Goal: Task Accomplishment & Management: Use online tool/utility

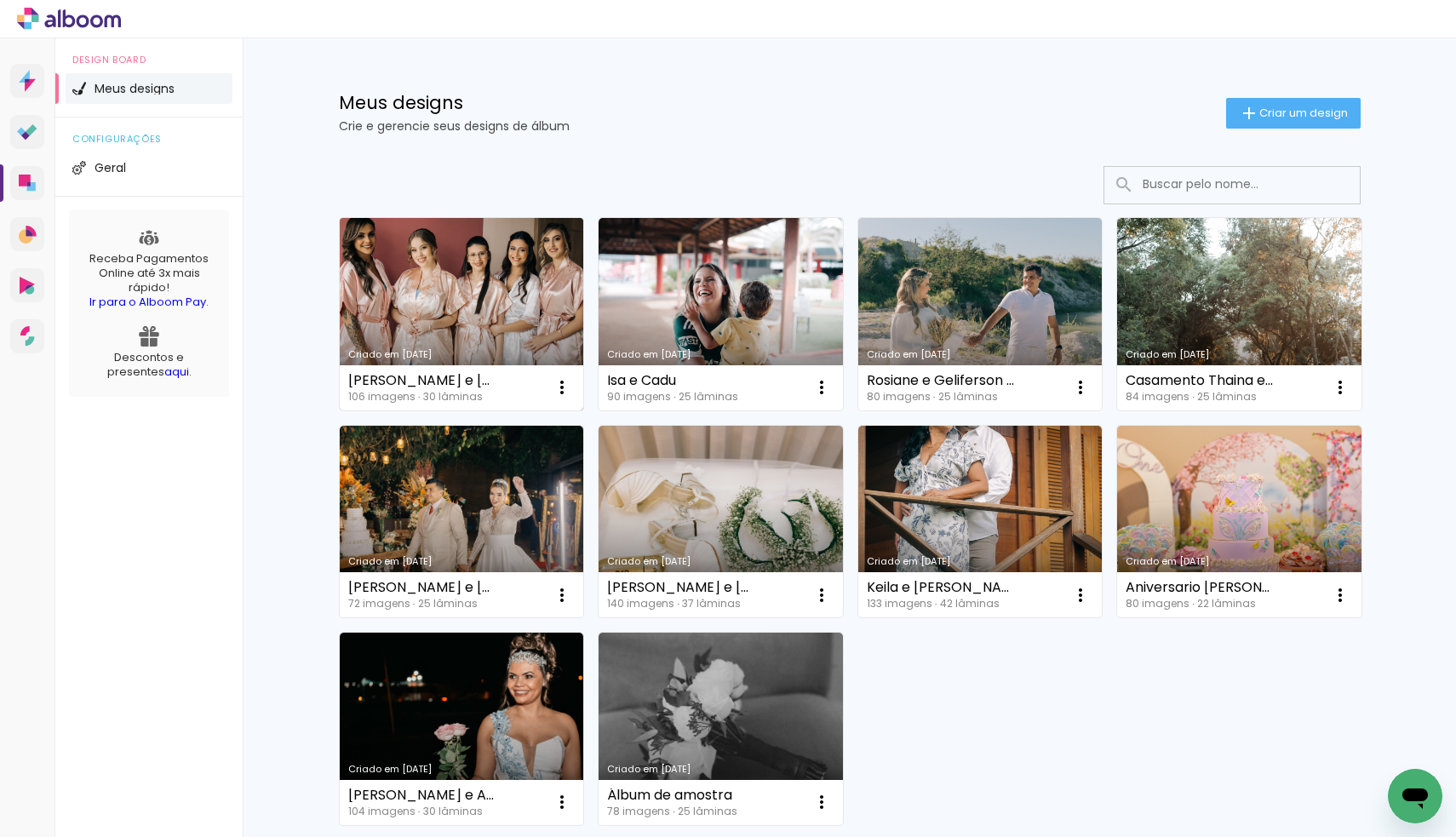
click at [495, 297] on link "Criado em [DATE]" at bounding box center [462, 313] width 245 height 192
